Goal: Transaction & Acquisition: Book appointment/travel/reservation

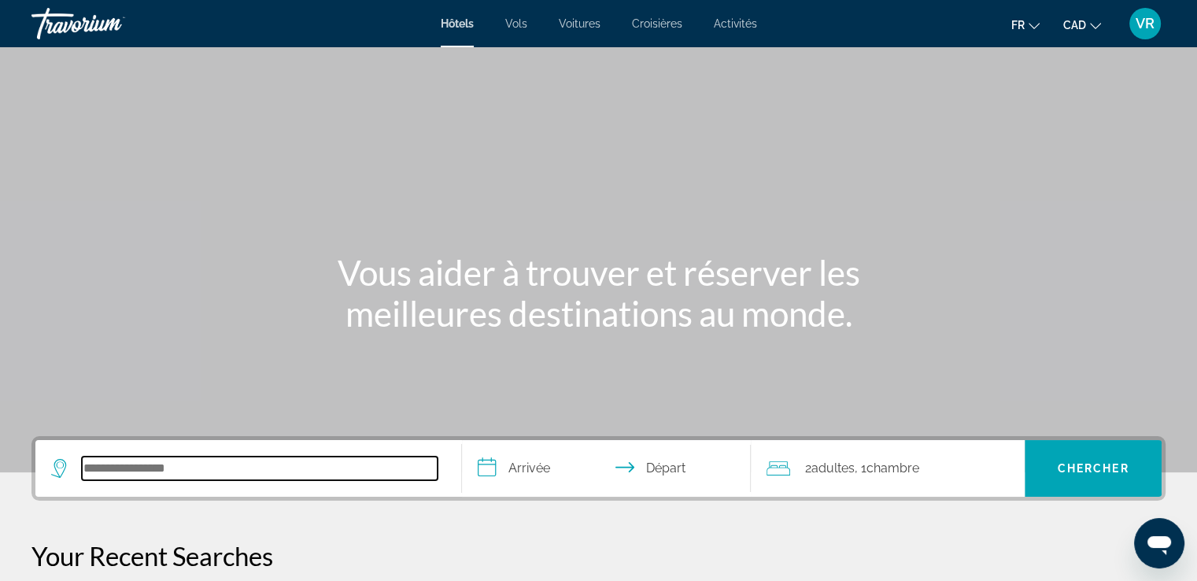
click at [125, 463] on input "Search hotel destination" at bounding box center [260, 468] width 356 height 24
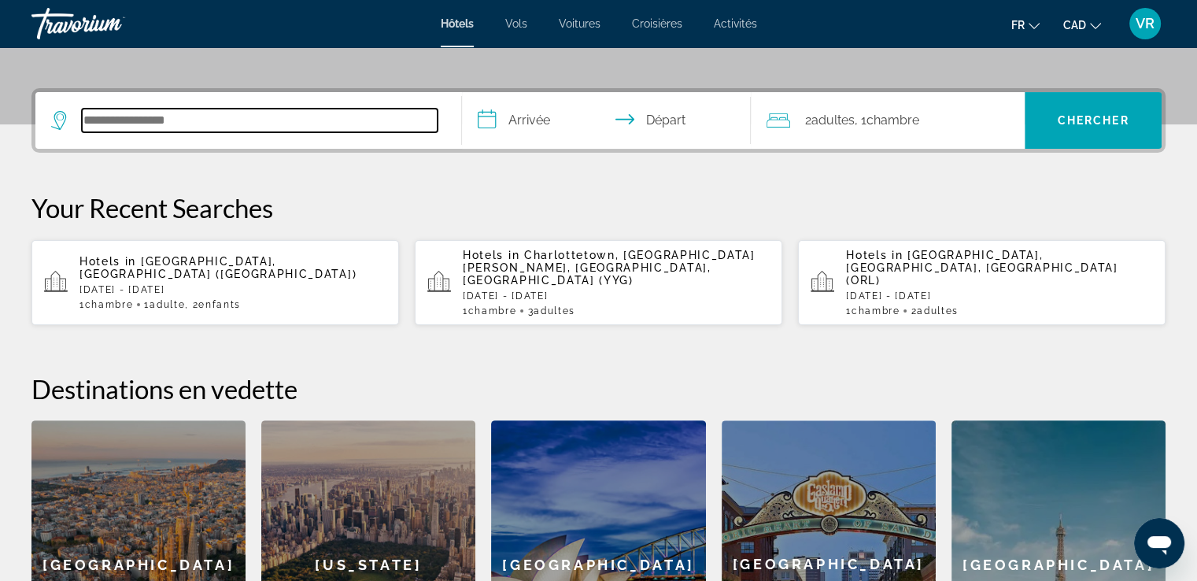
scroll to position [384, 0]
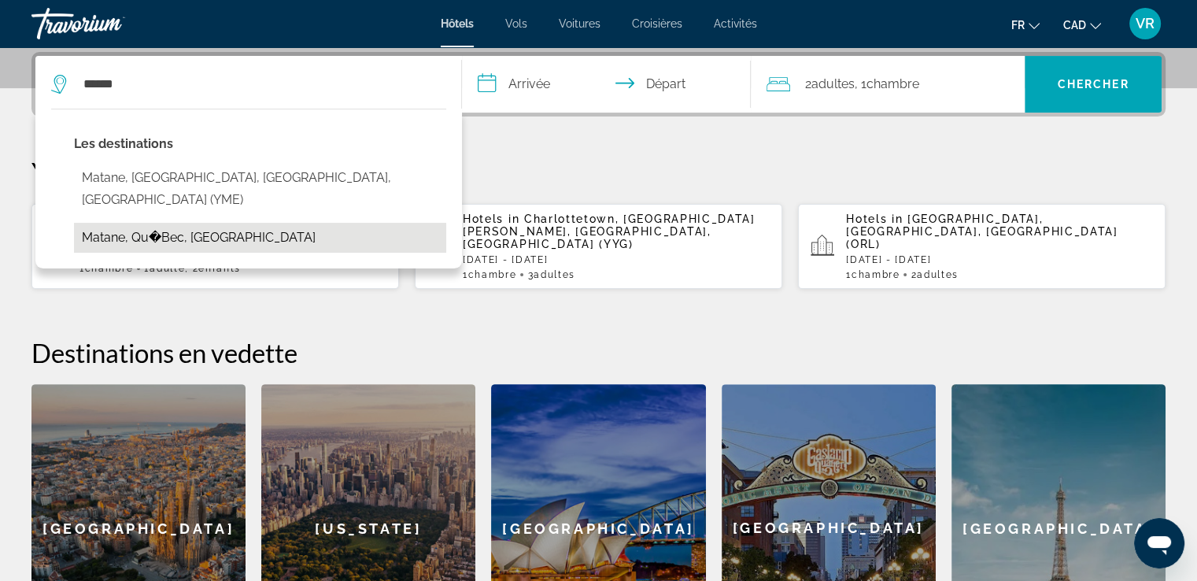
click at [209, 223] on button "Matane, Qu�Bec, [GEOGRAPHIC_DATA]" at bounding box center [260, 238] width 372 height 30
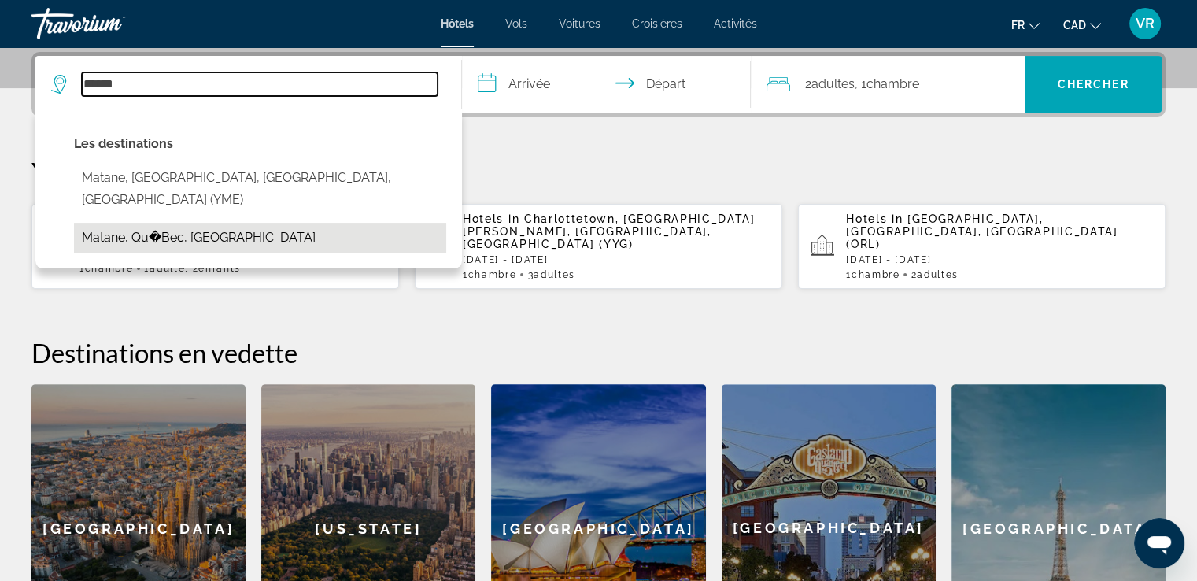
type input "**********"
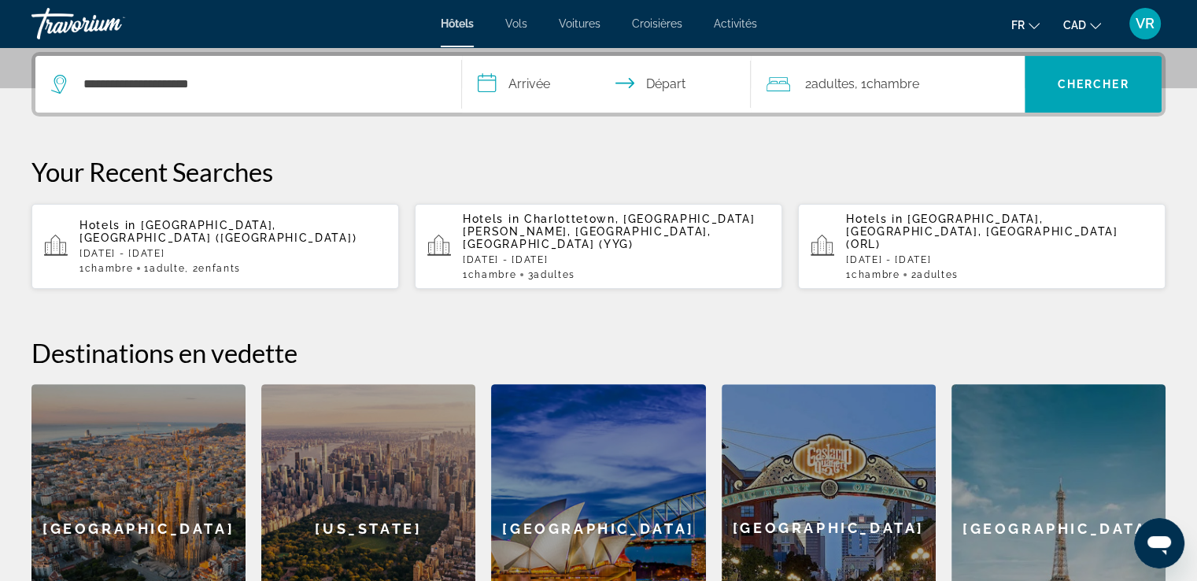
click at [523, 92] on input "**********" at bounding box center [610, 86] width 296 height 61
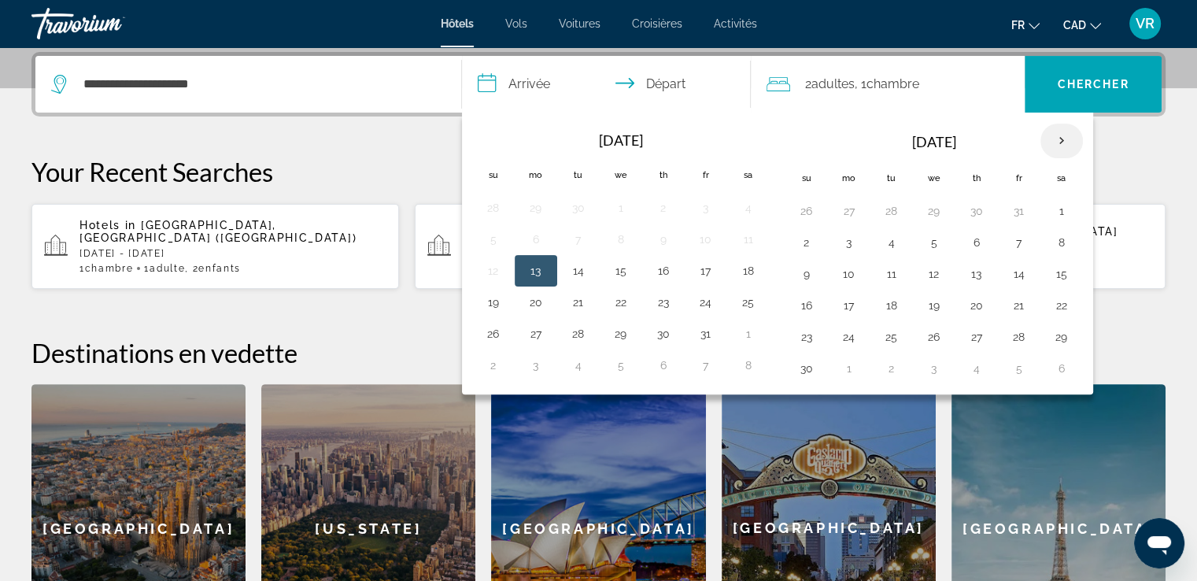
click at [1062, 131] on th "Next month" at bounding box center [1061, 141] width 42 height 35
click at [1016, 269] on button "13" at bounding box center [1018, 274] width 25 height 22
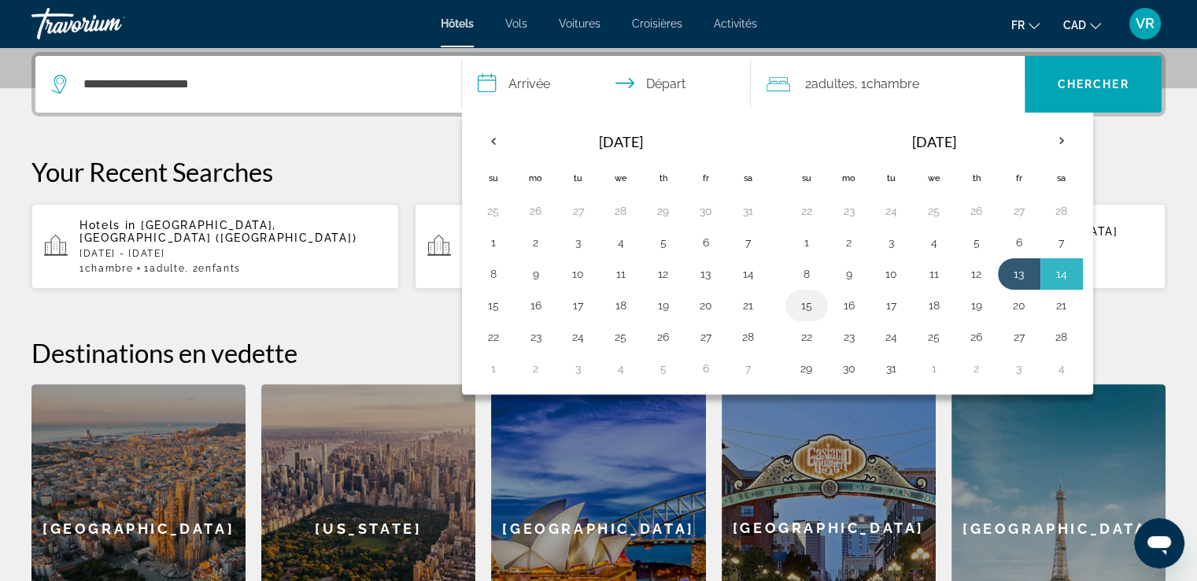
click at [806, 297] on button "15" at bounding box center [806, 305] width 25 height 22
type input "**********"
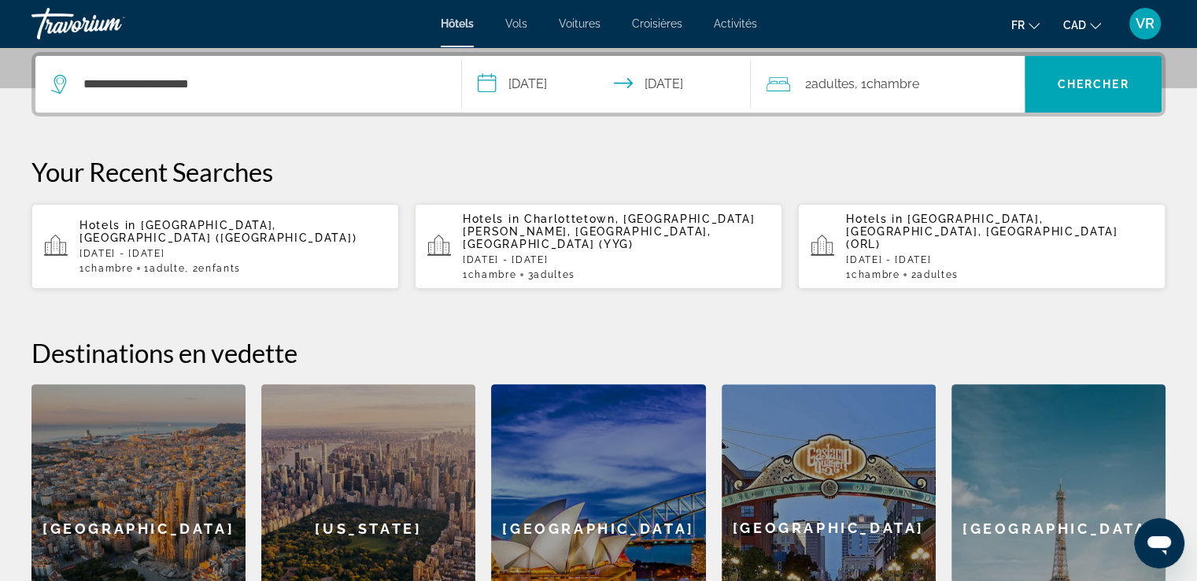
click at [899, 88] on span "Chambre" at bounding box center [892, 83] width 53 height 15
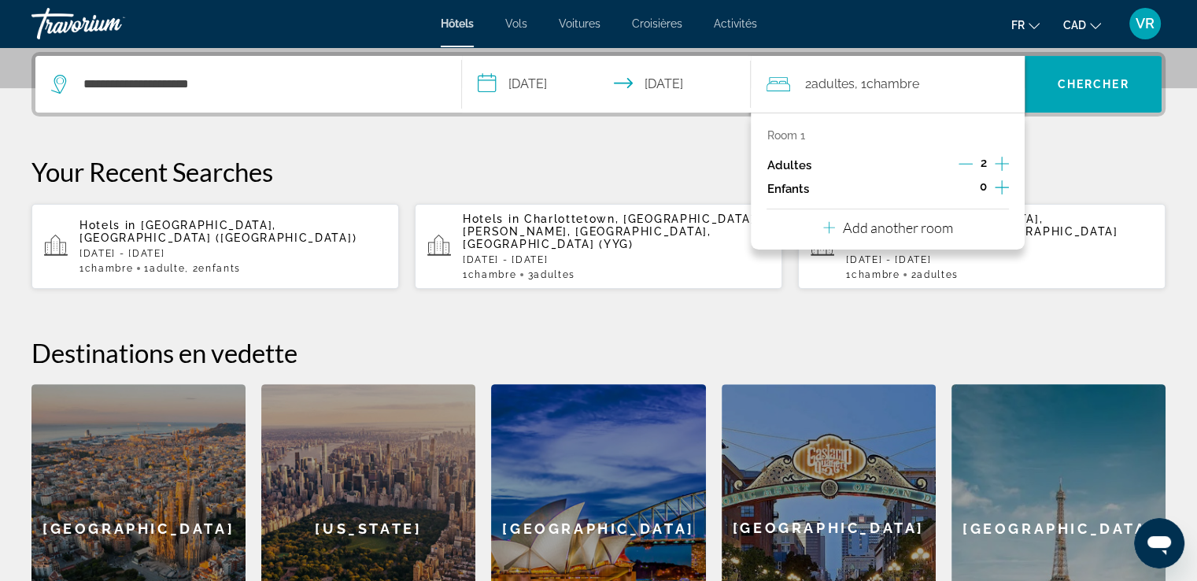
click at [958, 164] on icon "Decrement adults" at bounding box center [965, 164] width 14 height 1
click at [1003, 186] on icon "Increment children" at bounding box center [1002, 187] width 14 height 14
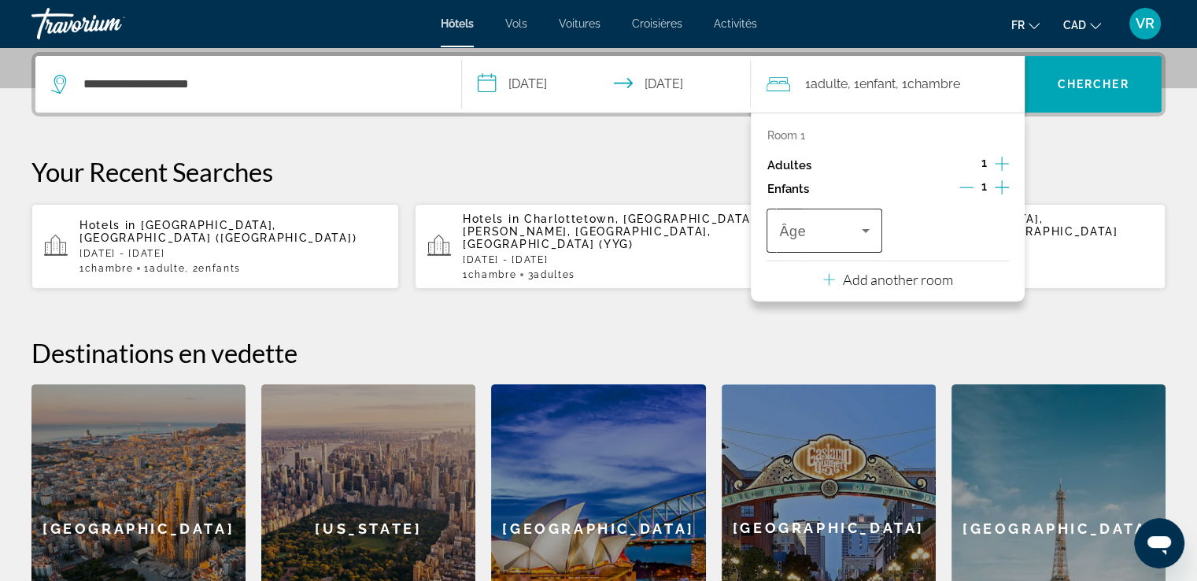
click at [842, 227] on span "Travelers: 1 adult, 1 child" at bounding box center [820, 230] width 82 height 19
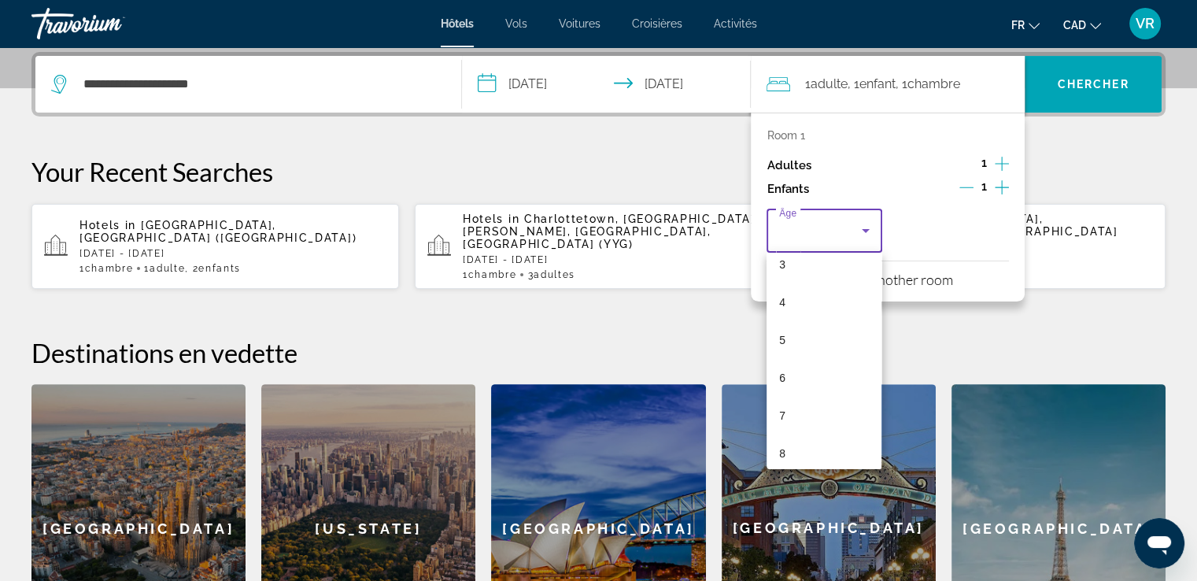
scroll to position [145, 0]
click at [803, 434] on mat-option "8" at bounding box center [823, 435] width 115 height 38
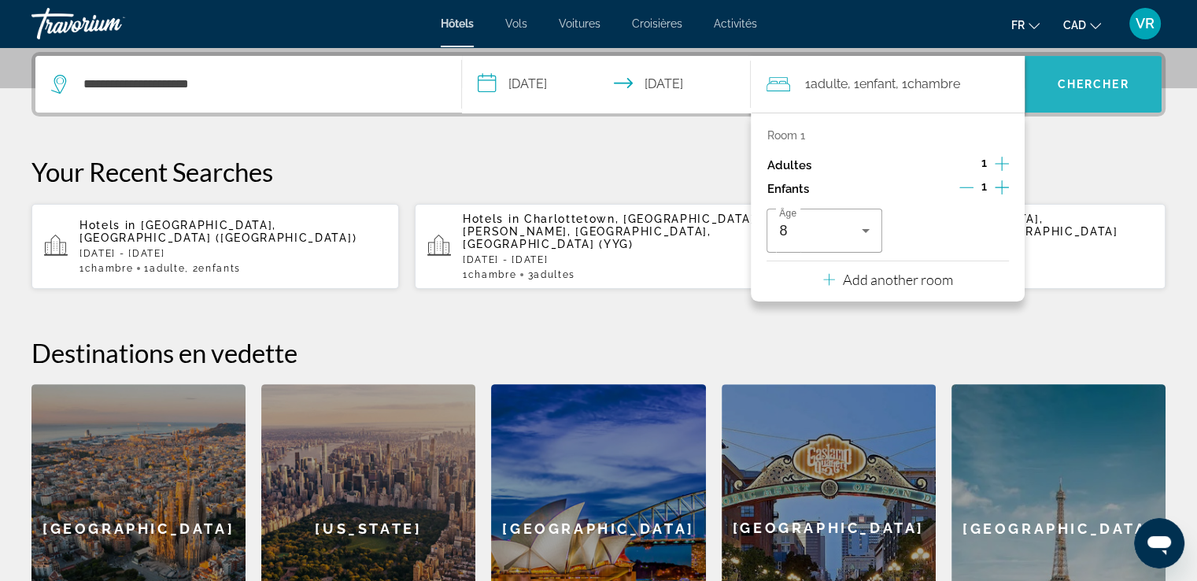
click at [1102, 79] on span "Chercher" at bounding box center [1094, 84] width 72 height 13
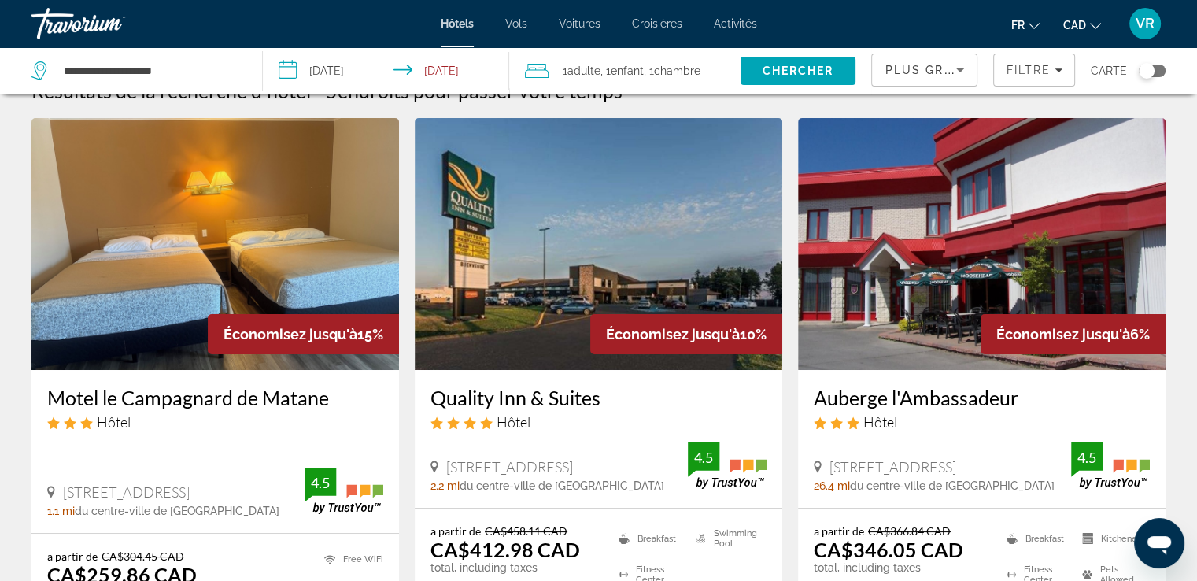
scroll to position [63, 0]
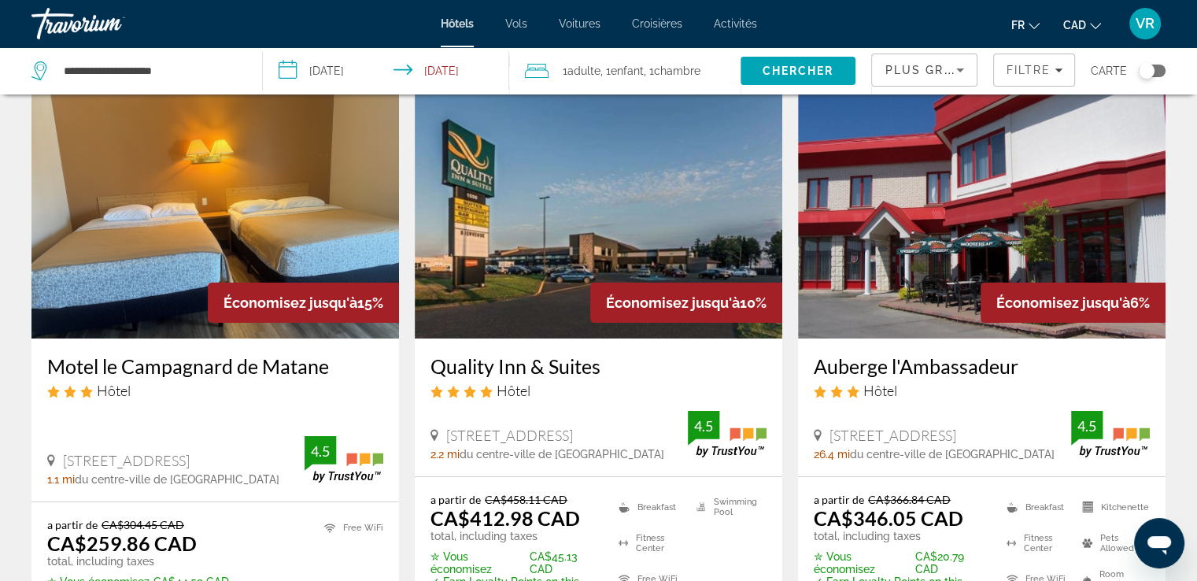
click at [286, 196] on img "Main content" at bounding box center [214, 213] width 367 height 252
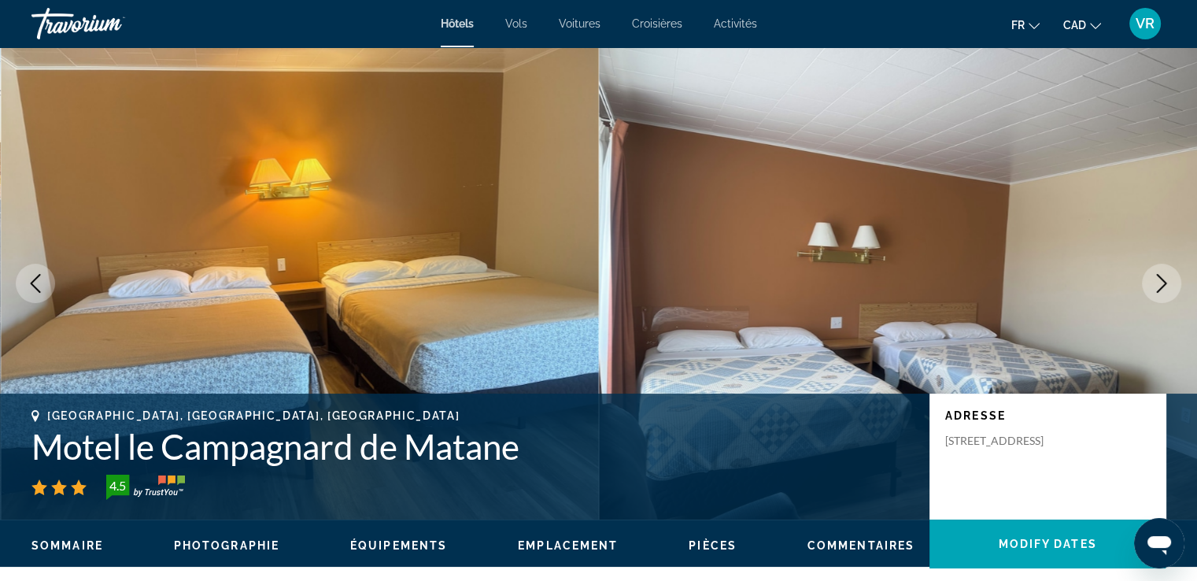
click at [1161, 284] on icon "Next image" at bounding box center [1161, 283] width 19 height 19
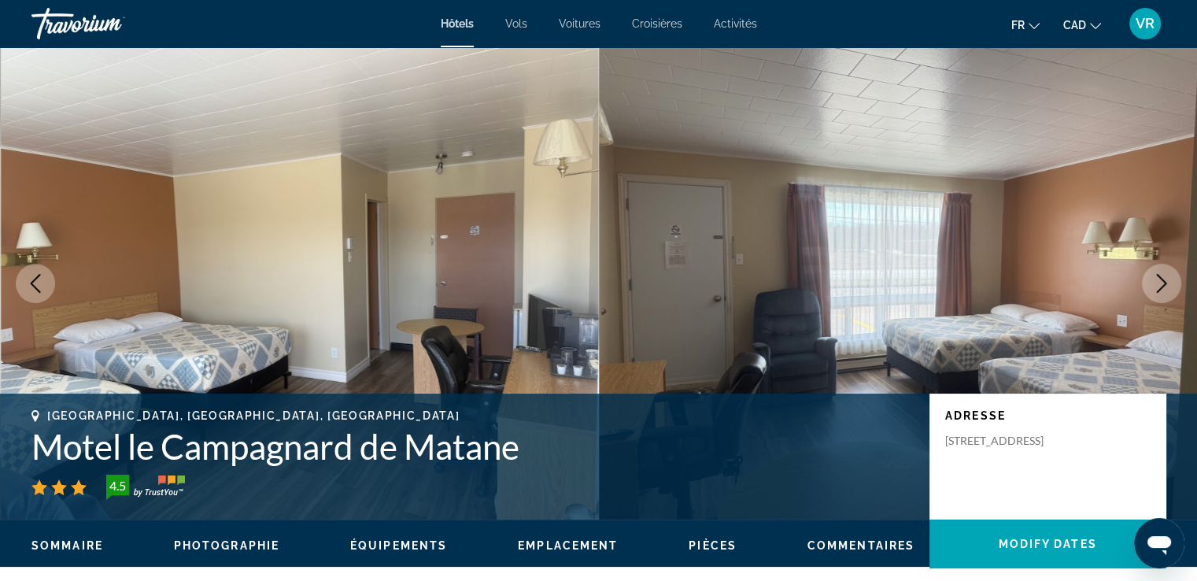
click at [1161, 284] on icon "Next image" at bounding box center [1161, 283] width 19 height 19
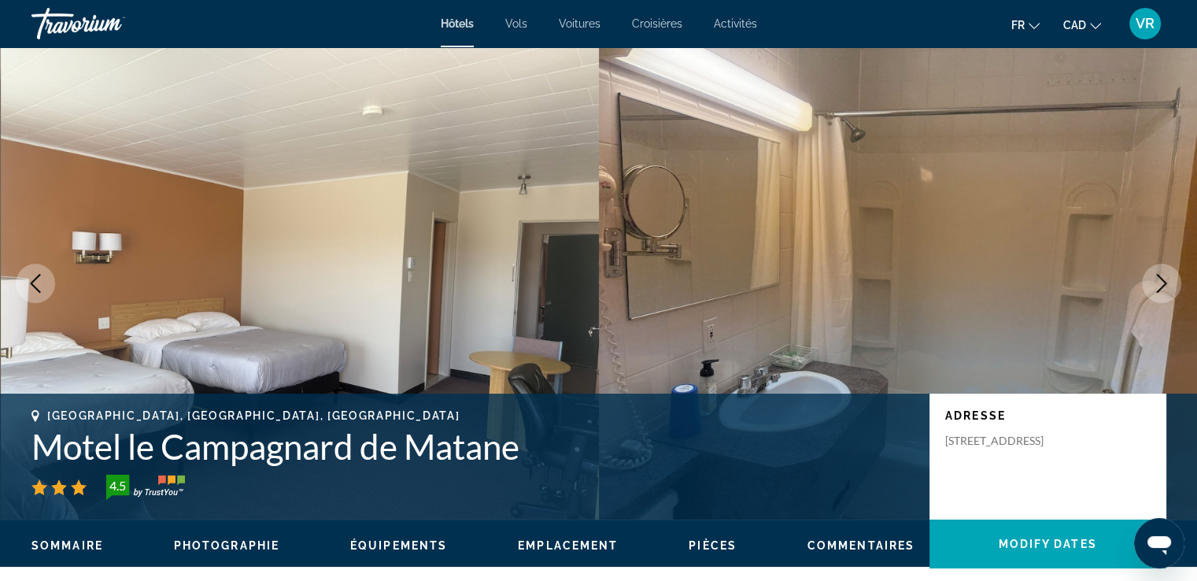
click at [1161, 284] on icon "Next image" at bounding box center [1161, 283] width 19 height 19
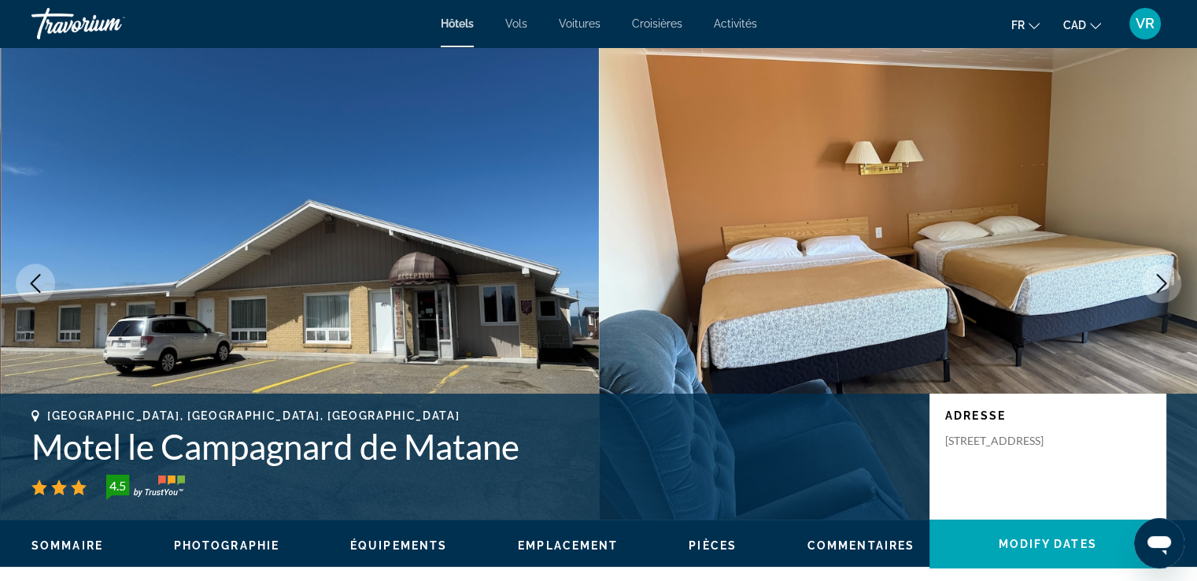
click at [1161, 284] on icon "Next image" at bounding box center [1161, 283] width 19 height 19
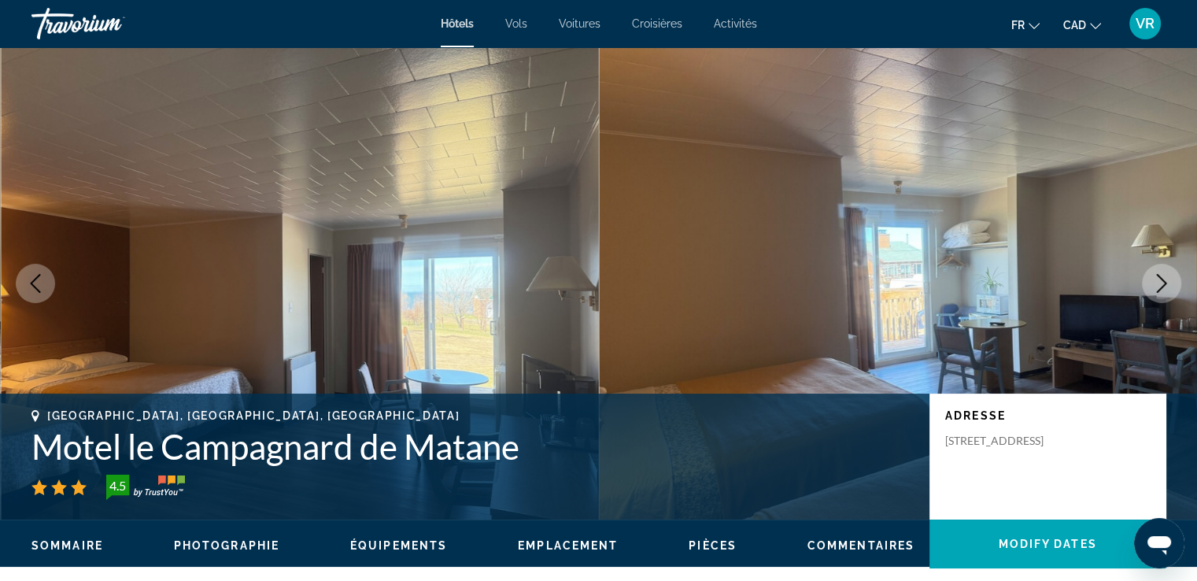
click at [1161, 284] on icon "Next image" at bounding box center [1161, 283] width 19 height 19
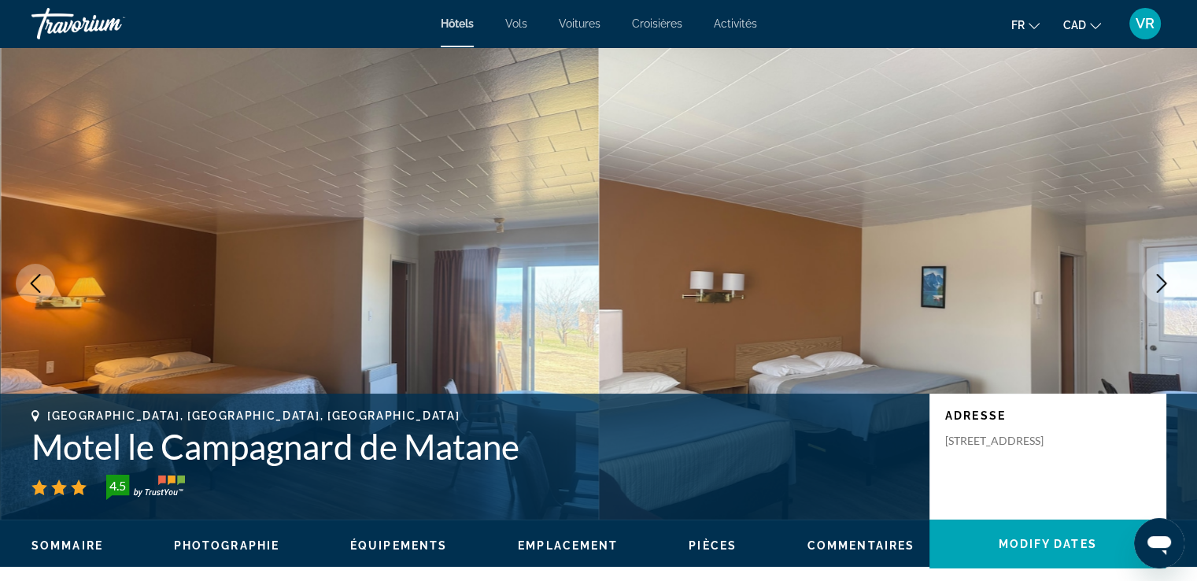
click at [1161, 284] on icon "Next image" at bounding box center [1161, 283] width 19 height 19
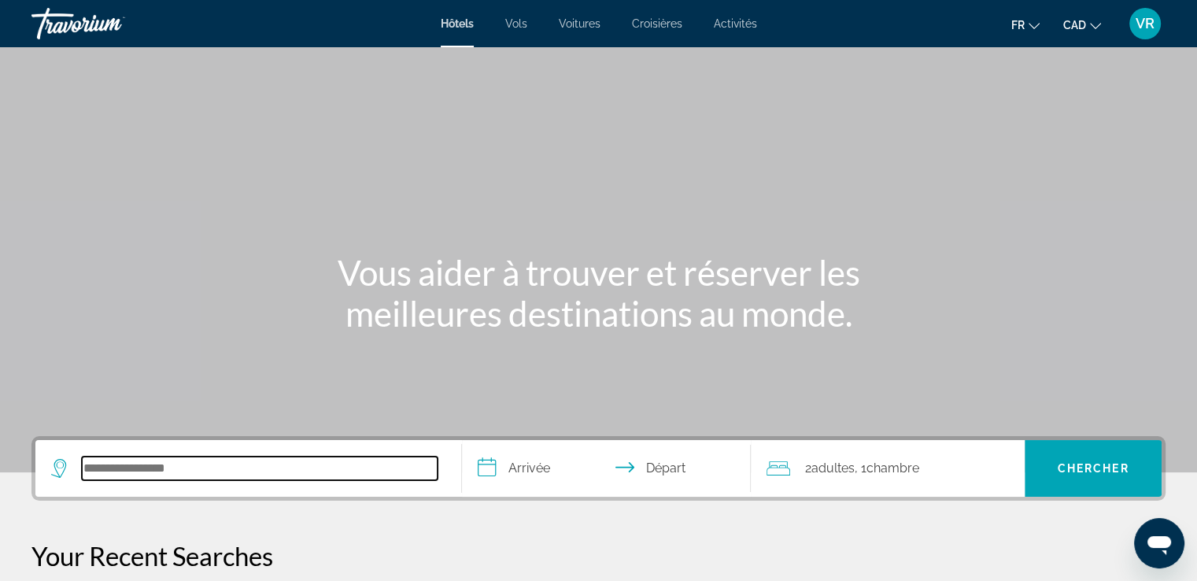
click at [107, 473] on input "Search hotel destination" at bounding box center [260, 468] width 356 height 24
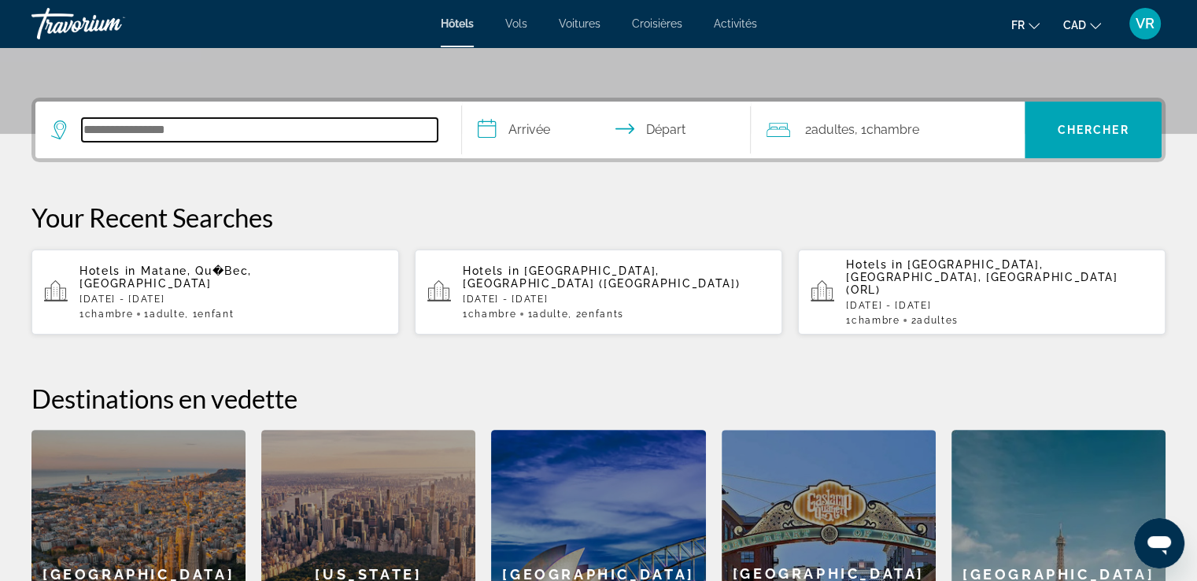
scroll to position [384, 0]
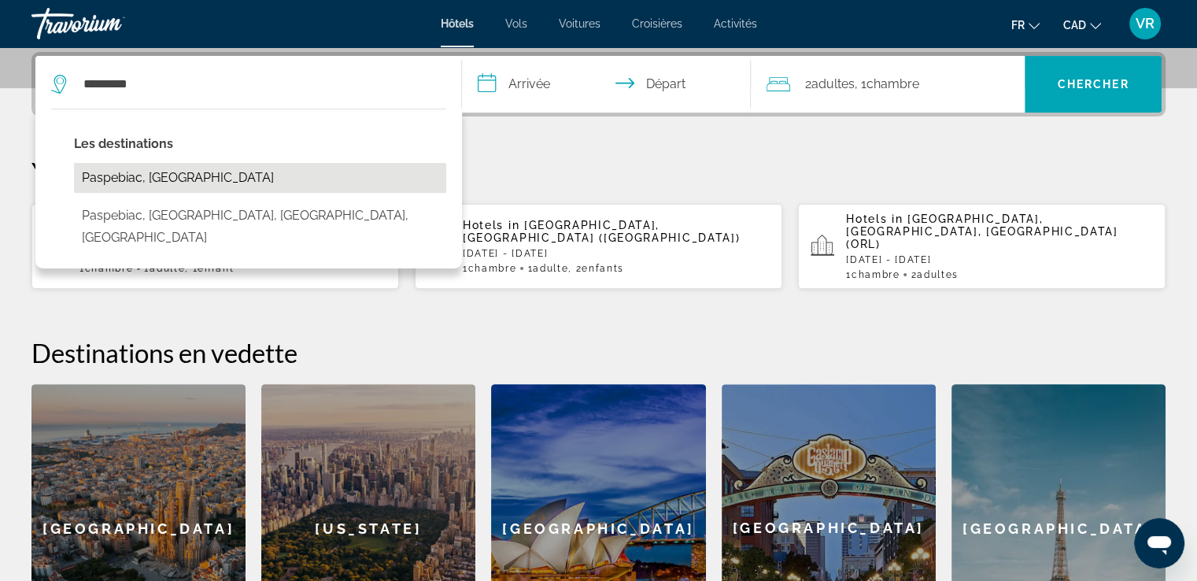
click at [169, 179] on button "Paspebiac, Canada" at bounding box center [260, 178] width 372 height 30
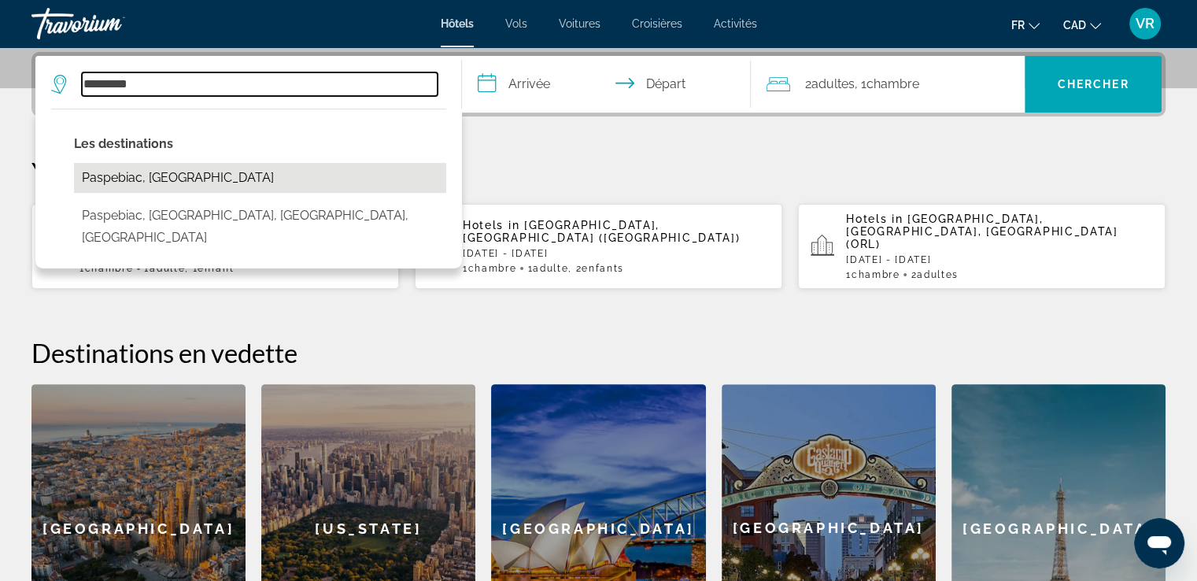
type input "**********"
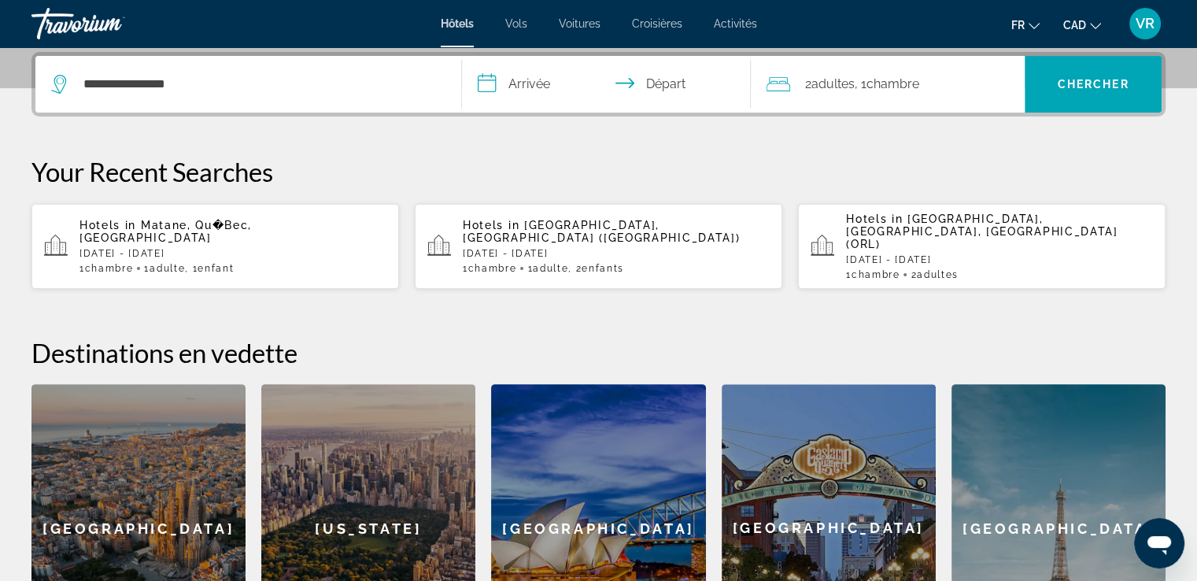
click at [513, 79] on input "**********" at bounding box center [610, 86] width 296 height 61
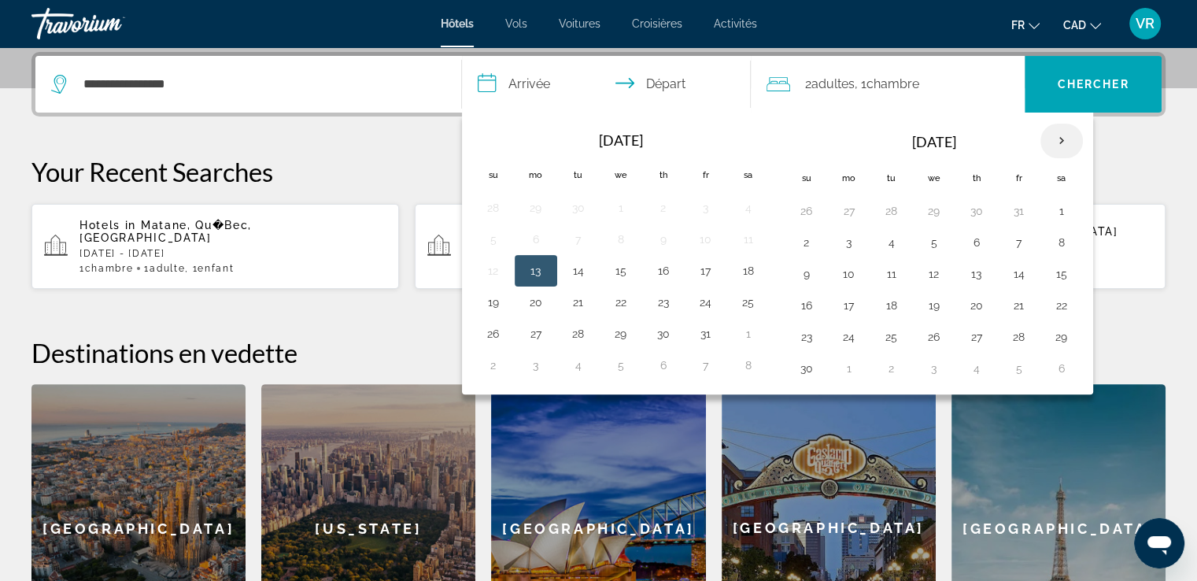
click at [1057, 140] on th "Next month" at bounding box center [1061, 141] width 42 height 35
click at [1019, 303] on button "20" at bounding box center [1018, 305] width 25 height 22
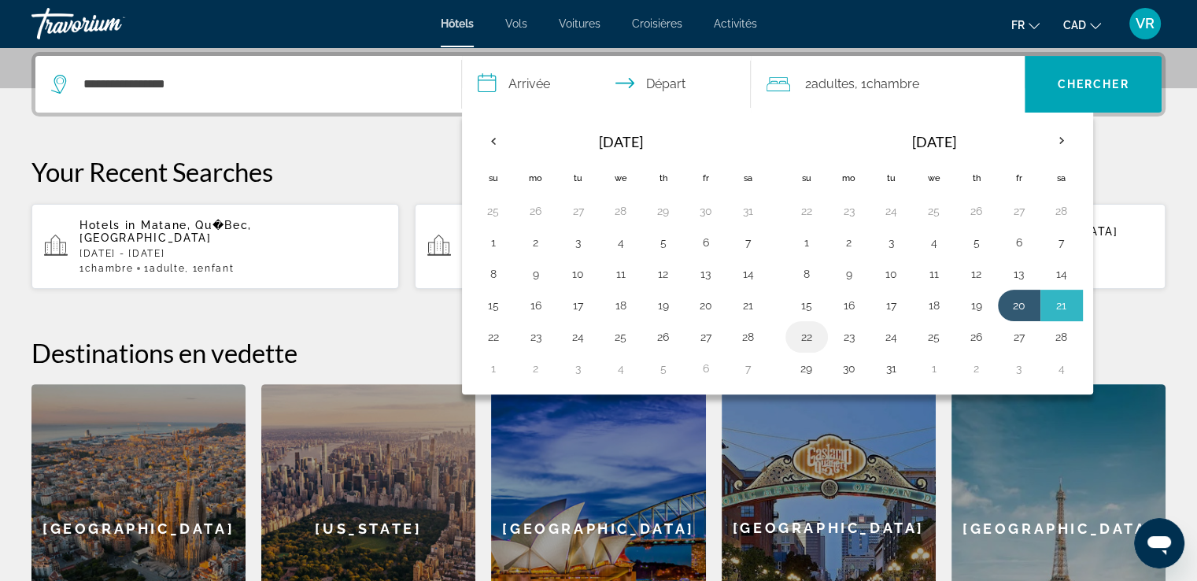
click at [806, 332] on button "22" at bounding box center [806, 337] width 25 height 22
type input "**********"
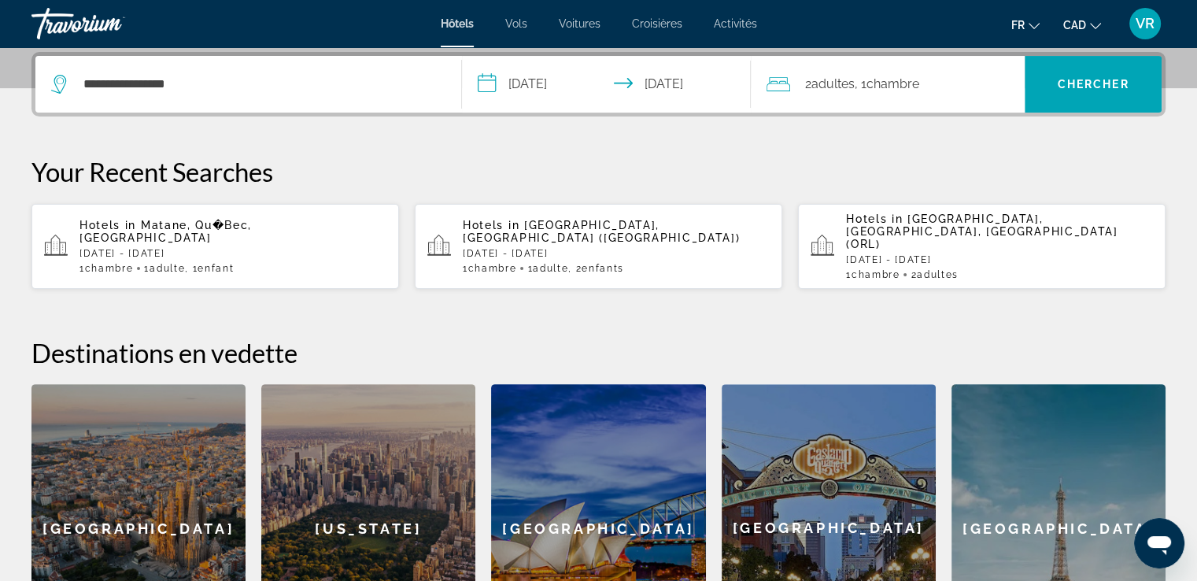
click at [861, 77] on span ", 1 Chambre pièces" at bounding box center [886, 84] width 65 height 22
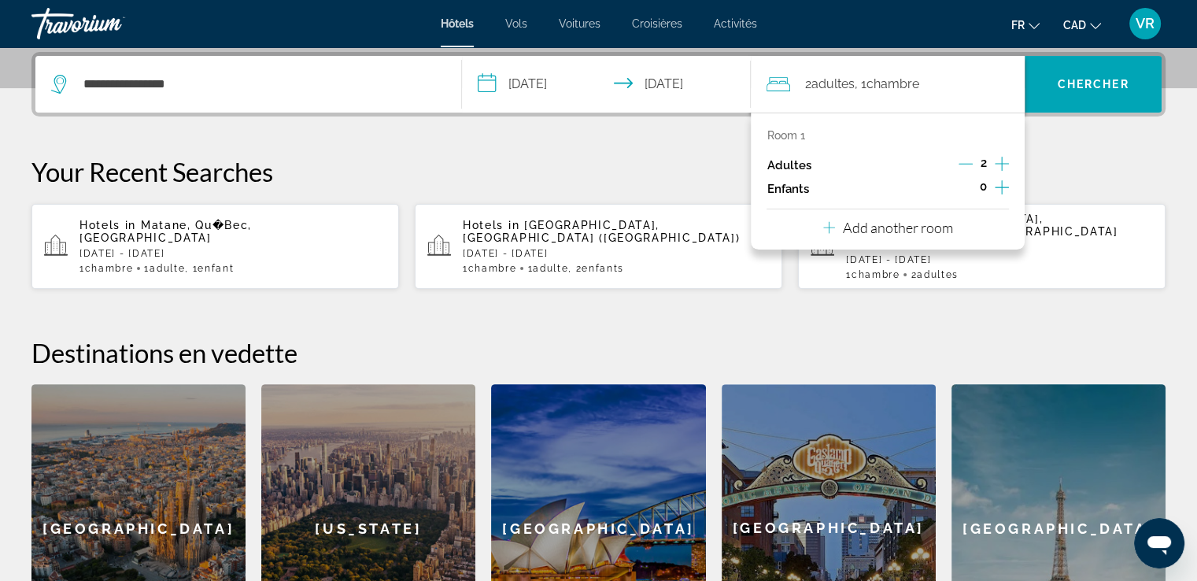
click at [966, 161] on icon "Decrement adults" at bounding box center [965, 164] width 14 height 14
click at [998, 186] on icon "Increment children" at bounding box center [1002, 187] width 14 height 14
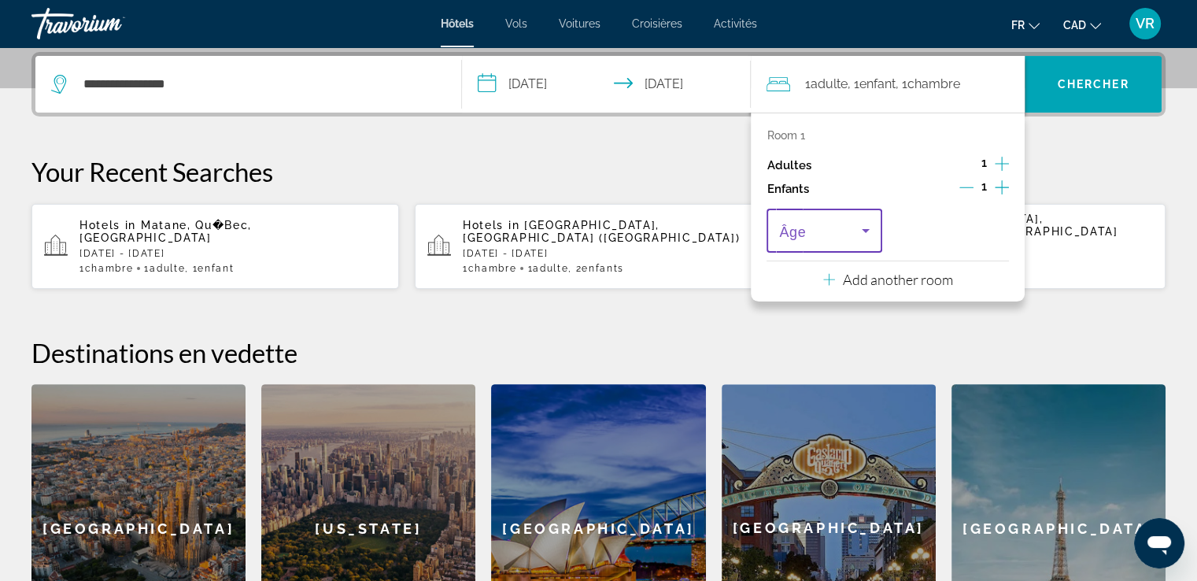
click at [861, 223] on icon "Travelers: 1 adult, 1 child" at bounding box center [865, 230] width 19 height 19
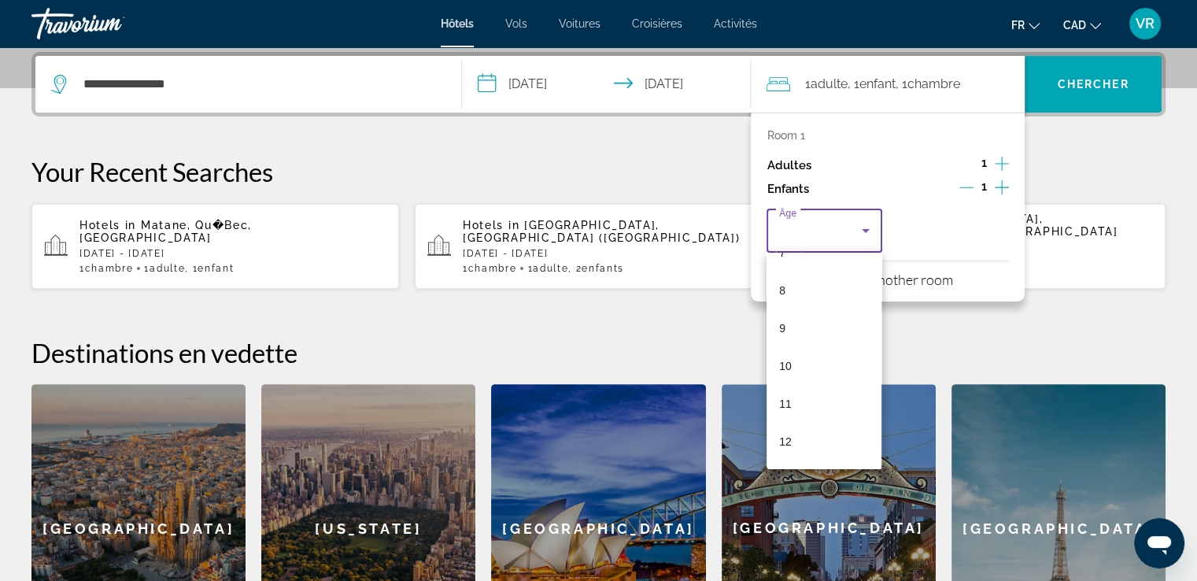
scroll to position [294, 0]
click at [792, 281] on mat-option "8" at bounding box center [823, 287] width 115 height 38
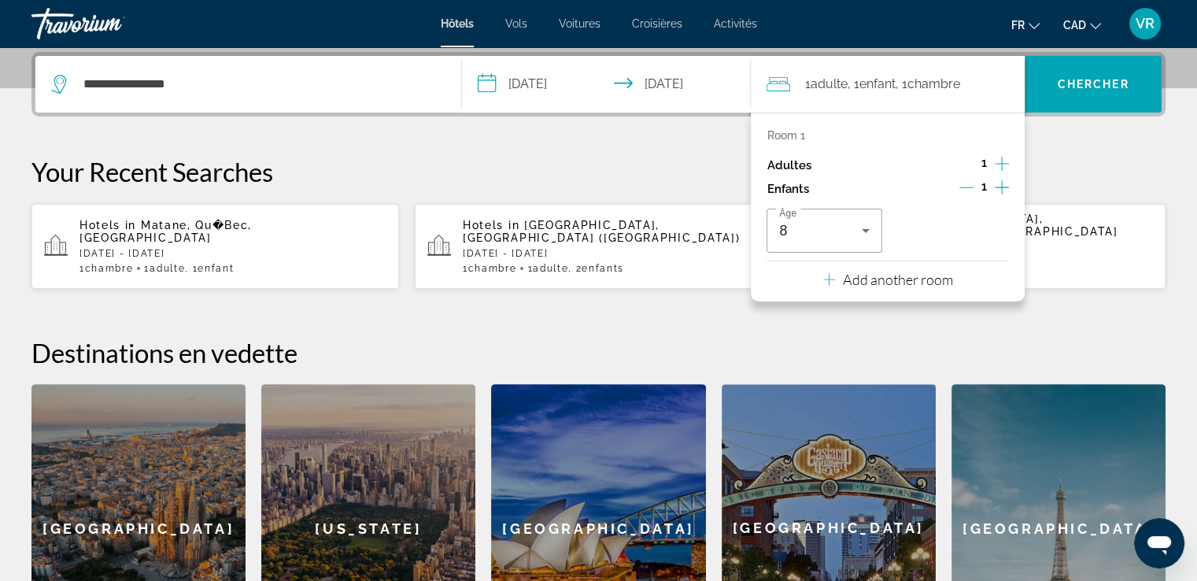
click at [1073, 156] on p "Your Recent Searches" at bounding box center [598, 171] width 1134 height 31
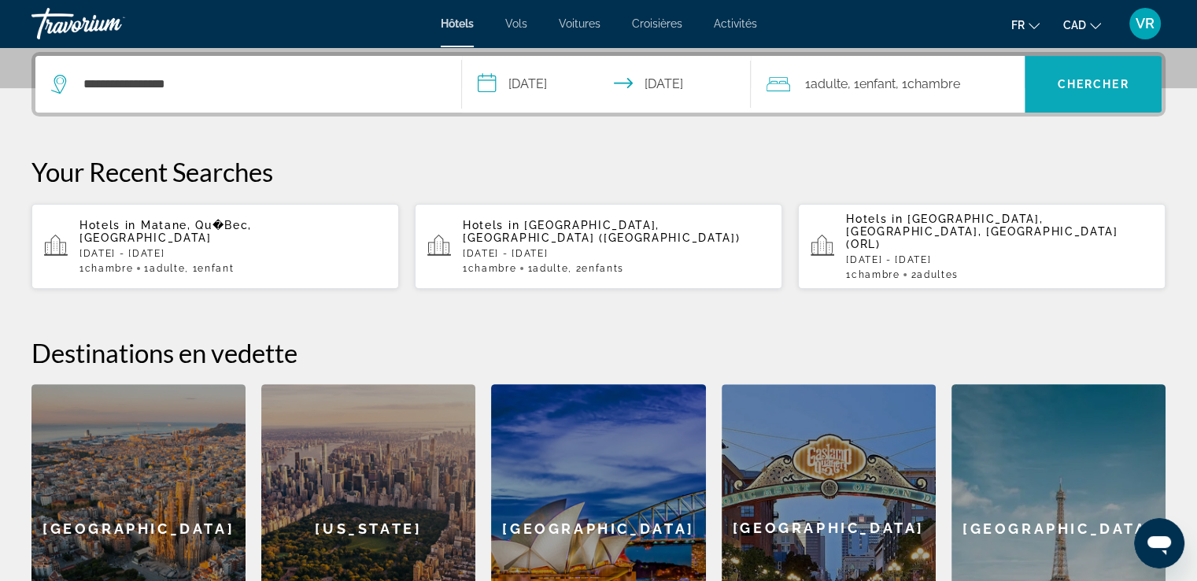
click at [1078, 86] on span "Chercher" at bounding box center [1094, 84] width 72 height 13
